Goal: Find specific page/section: Find specific page/section

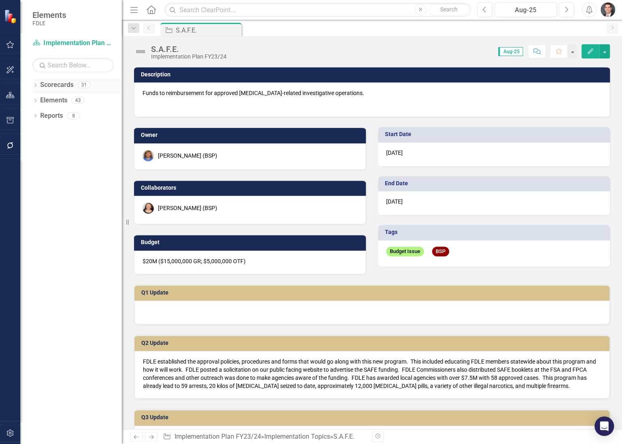
click at [35, 83] on div "Dropdown" at bounding box center [35, 85] width 6 height 7
click at [39, 100] on icon "Dropdown" at bounding box center [40, 99] width 6 height 5
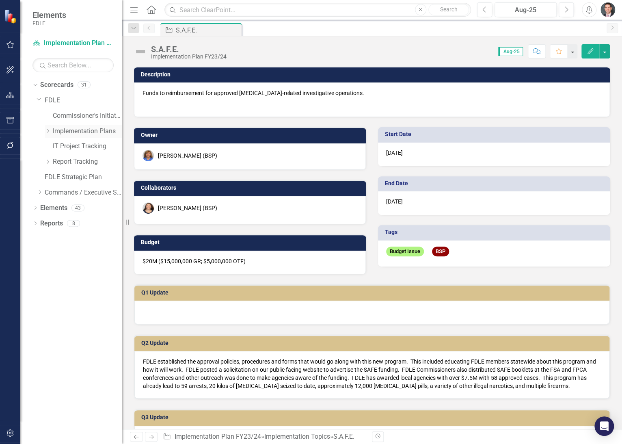
click at [48, 130] on icon "Dropdown" at bounding box center [48, 130] width 6 height 5
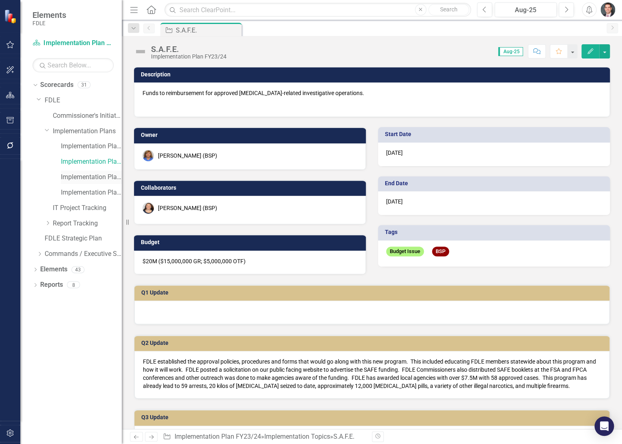
click at [89, 177] on link "Implementation Plan FY24/25" at bounding box center [91, 177] width 61 height 9
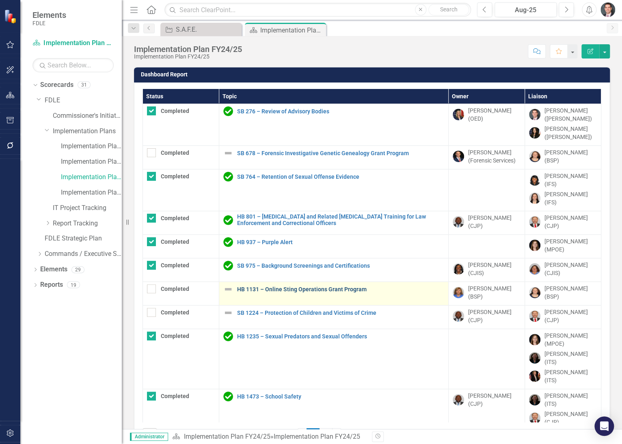
click at [305, 286] on link "HB 1131 – Online Sting Operations Grant Program" at bounding box center [340, 289] width 207 height 6
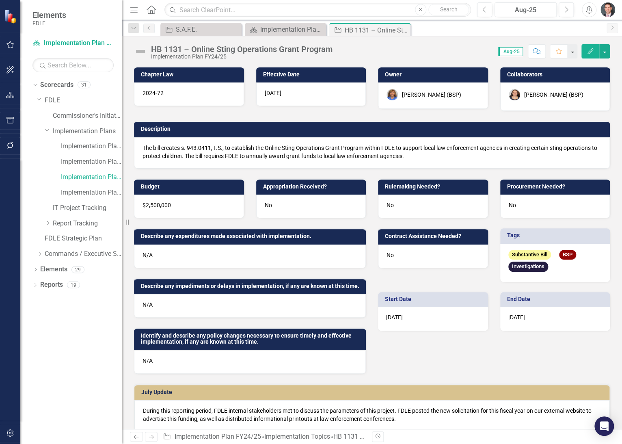
click at [281, 48] on div "HB 1131 – Online Sting Operations Grant Program" at bounding box center [242, 49] width 182 height 9
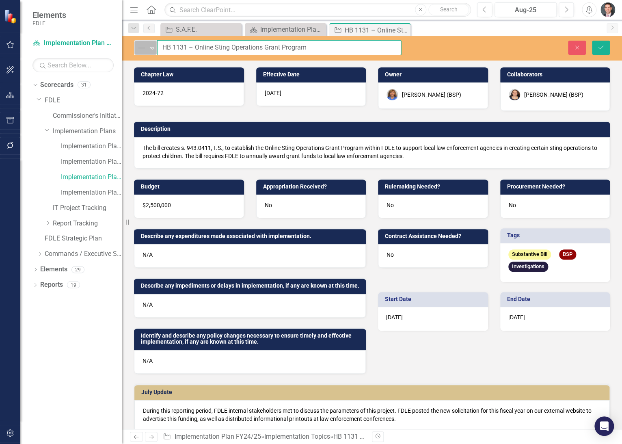
drag, startPoint x: 319, startPoint y: 48, endPoint x: 153, endPoint y: 45, distance: 166.2
click at [153, 45] on div "Not Defined Expand HB 1131 – Online Sting Operations Grant Program" at bounding box center [268, 47] width 268 height 15
click at [572, 41] on button "Close" at bounding box center [577, 48] width 18 height 14
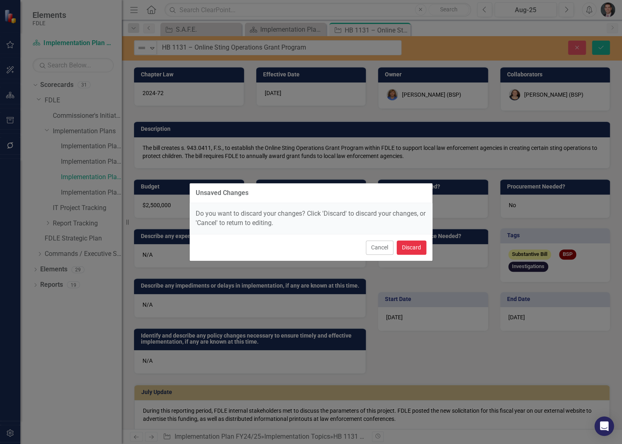
click at [409, 247] on button "Discard" at bounding box center [412, 247] width 30 height 14
